Goal: Book appointment/travel/reservation

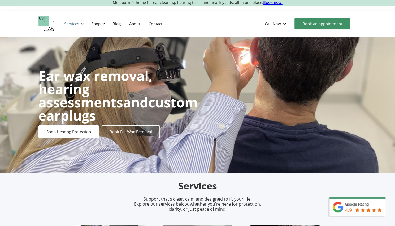
click at [79, 23] on div "Services" at bounding box center [71, 23] width 15 height 5
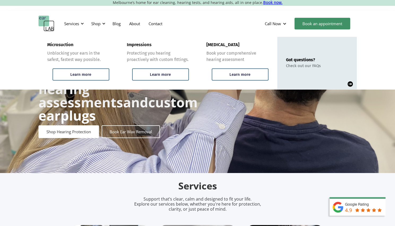
drag, startPoint x: 385, startPoint y: 54, endPoint x: 379, endPoint y: 54, distance: 6.4
click at [381, 54] on div "Microsuction Unblocking your ears in the safest, fastest way possible. Learn mo…" at bounding box center [197, 63] width 395 height 53
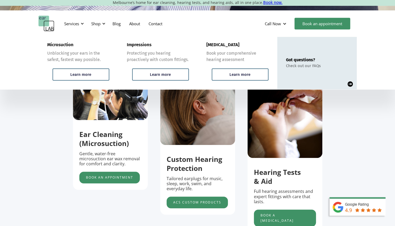
scroll to position [133, 0]
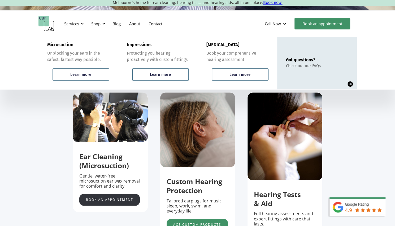
click at [89, 204] on link "Book an appointment" at bounding box center [109, 200] width 61 height 12
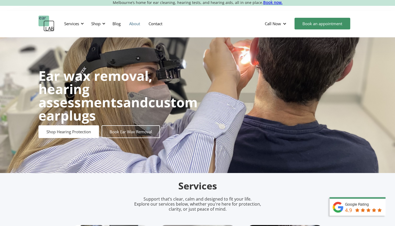
click at [131, 22] on link "About" at bounding box center [134, 23] width 19 height 15
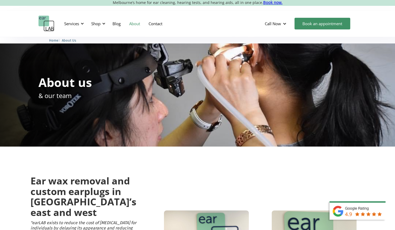
click at [50, 23] on img "home" at bounding box center [46, 24] width 16 height 16
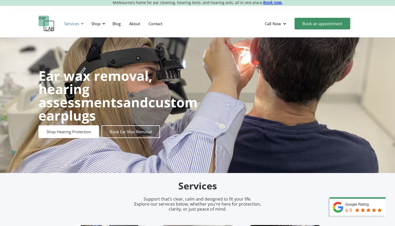
click at [82, 24] on div at bounding box center [82, 24] width 4 height 4
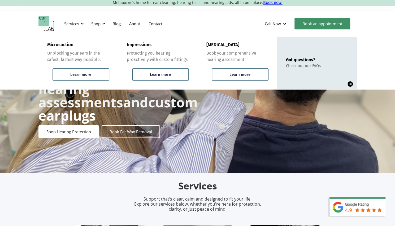
click at [11, 46] on div "Microsuction Unblocking your ears in the safest, fastest way possible. Learn mo…" at bounding box center [197, 63] width 395 height 53
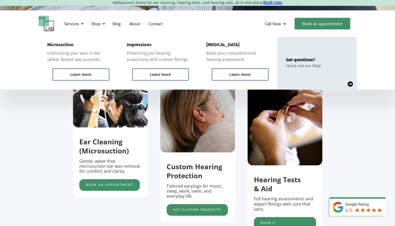
scroll to position [159, 0]
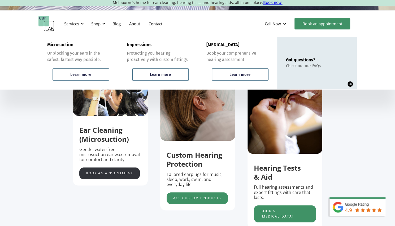
click at [92, 174] on link "Book an appointment" at bounding box center [109, 174] width 61 height 12
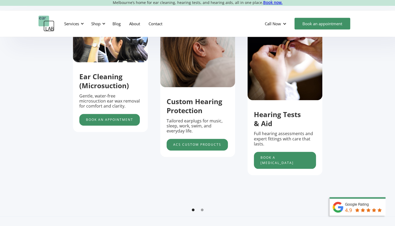
scroll to position [212, 0]
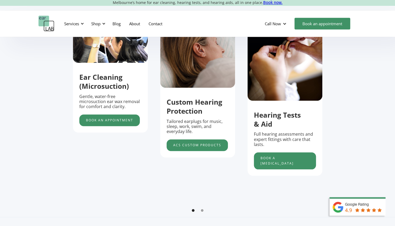
click at [202, 212] on div "Show slide 2 of 2" at bounding box center [202, 210] width 3 height 3
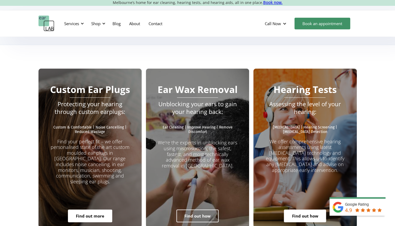
scroll to position [955, 0]
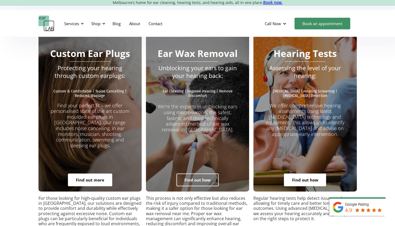
click at [191, 174] on link "Find out how" at bounding box center [197, 180] width 42 height 13
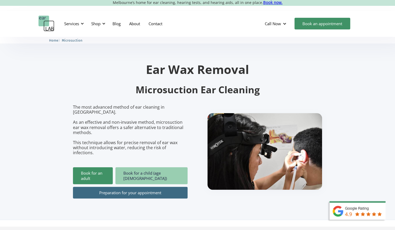
click at [150, 167] on link "Book for a child (age [DEMOGRAPHIC_DATA])" at bounding box center [151, 175] width 72 height 17
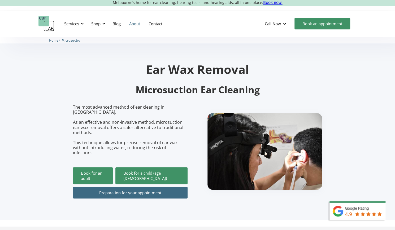
click at [130, 22] on link "About" at bounding box center [134, 23] width 19 height 15
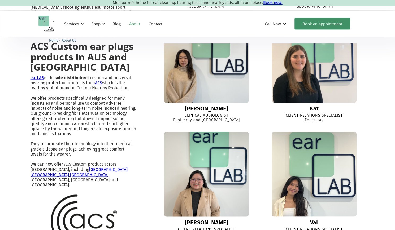
scroll to position [239, 0]
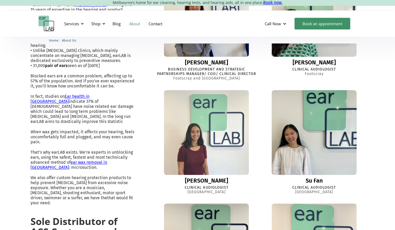
click at [316, 151] on img at bounding box center [314, 132] width 93 height 93
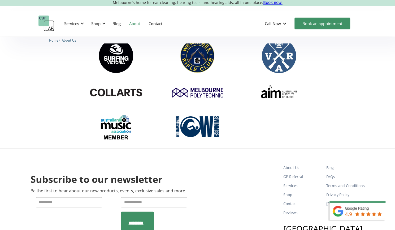
scroll to position [621, 0]
